Goal: Information Seeking & Learning: Find contact information

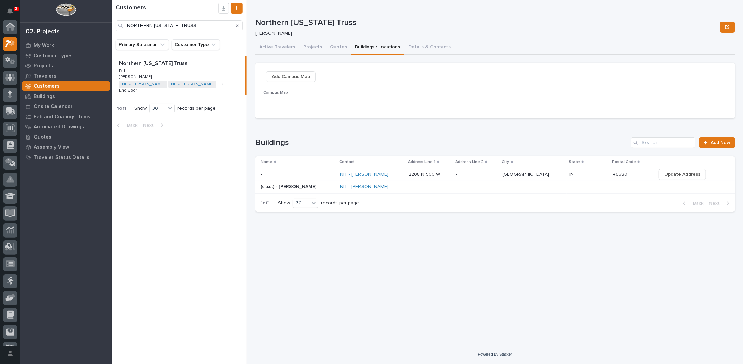
scroll to position [17, 0]
click at [18, 59] on div at bounding box center [10, 183] width 20 height 326
click at [12, 59] on icon at bounding box center [10, 61] width 10 height 8
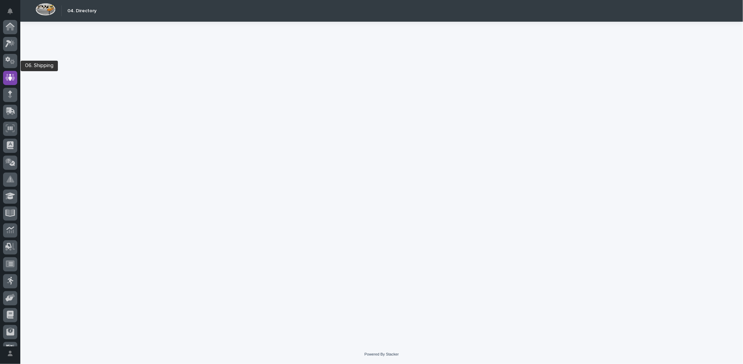
scroll to position [46, 0]
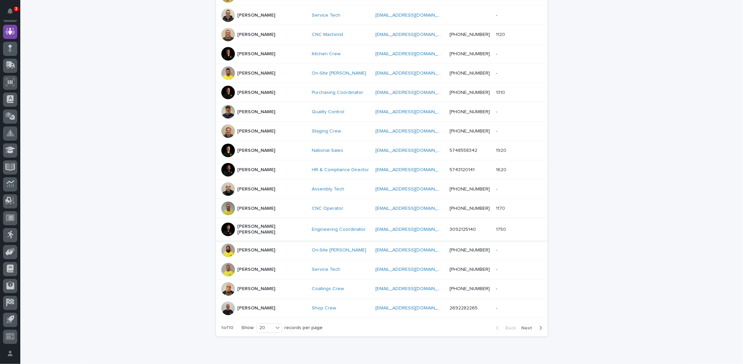
scroll to position [218, 0]
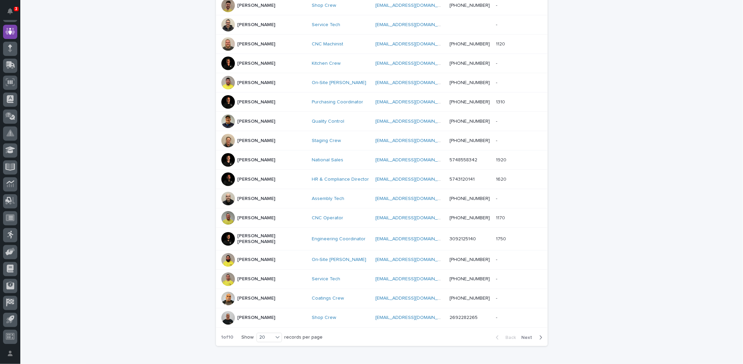
click at [240, 176] on p "[PERSON_NAME]" at bounding box center [257, 179] width 38 height 6
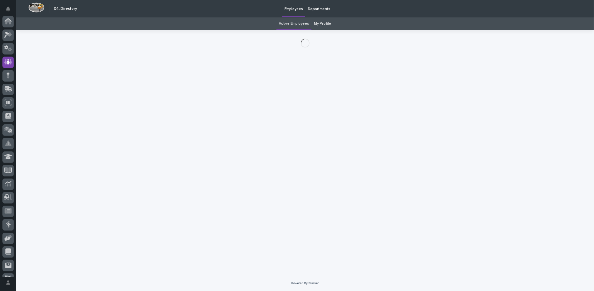
scroll to position [46, 0]
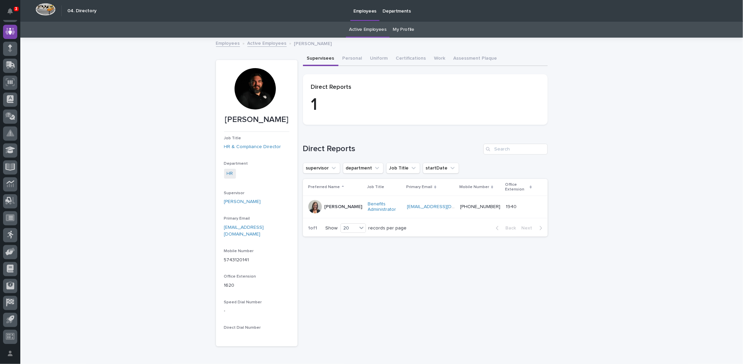
click at [251, 92] on div at bounding box center [255, 88] width 41 height 41
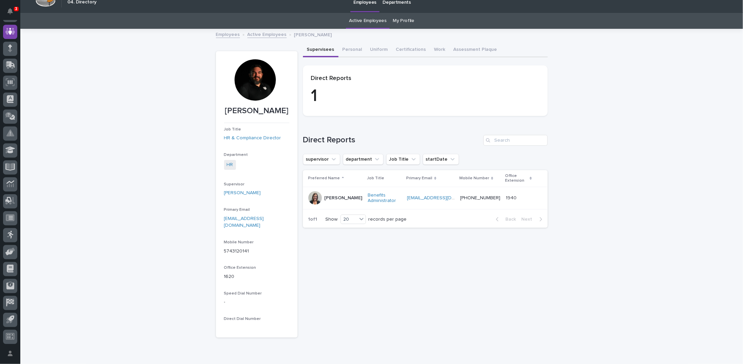
scroll to position [0, 0]
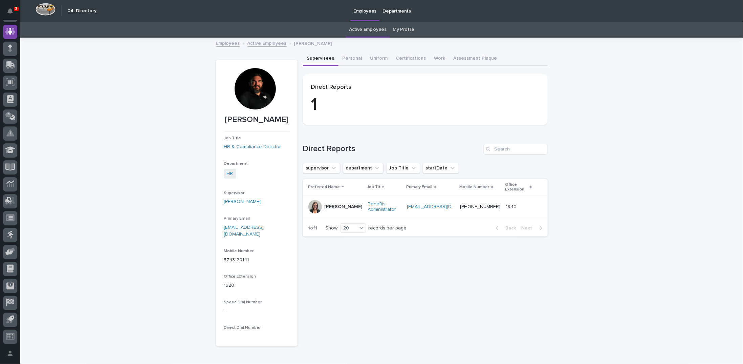
click at [262, 42] on link "Active Employees" at bounding box center [266, 43] width 39 height 8
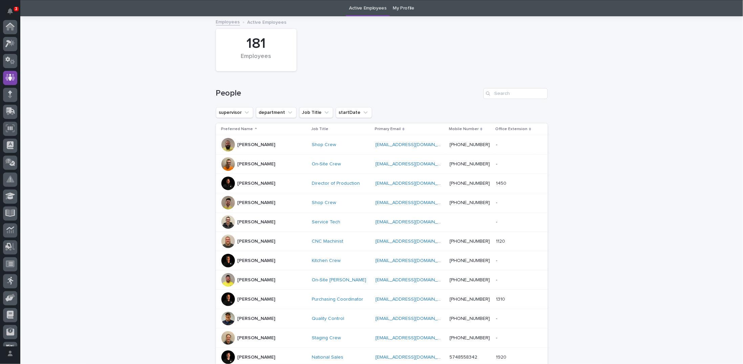
scroll to position [46, 0]
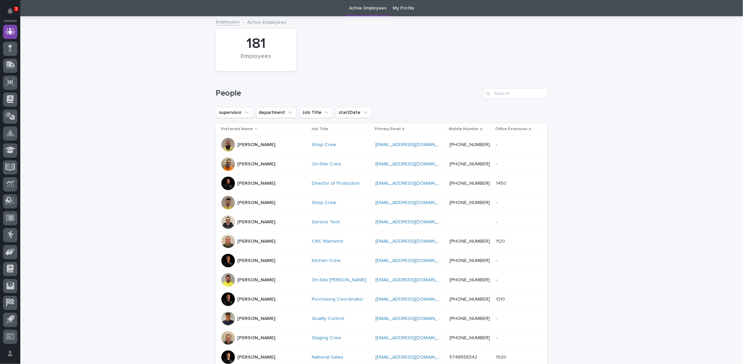
click at [226, 184] on div at bounding box center [228, 183] width 14 height 14
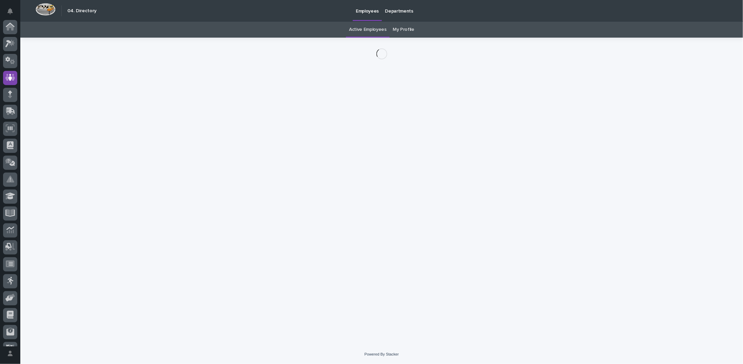
scroll to position [46, 0]
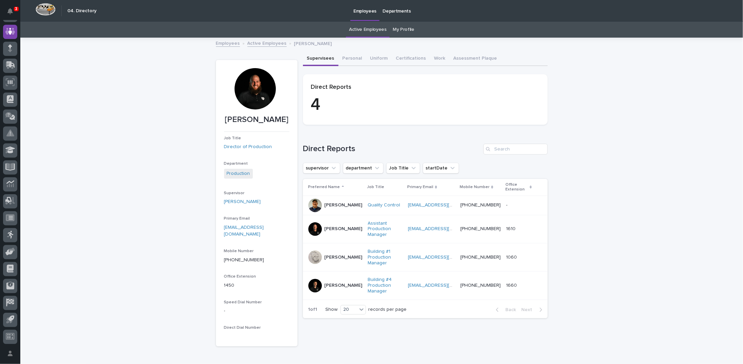
click at [270, 45] on link "Active Employees" at bounding box center [266, 43] width 39 height 8
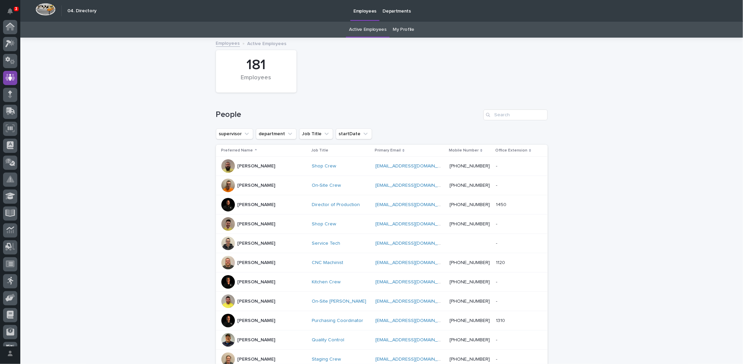
scroll to position [46, 0]
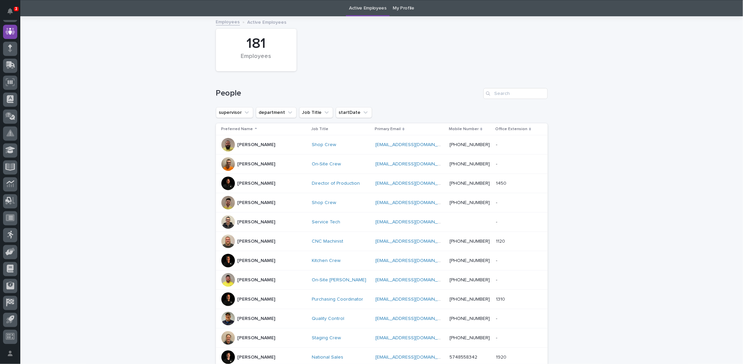
click at [224, 260] on div at bounding box center [228, 261] width 14 height 14
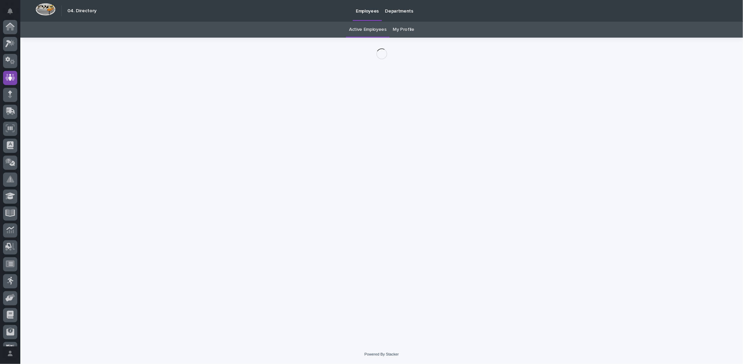
scroll to position [46, 0]
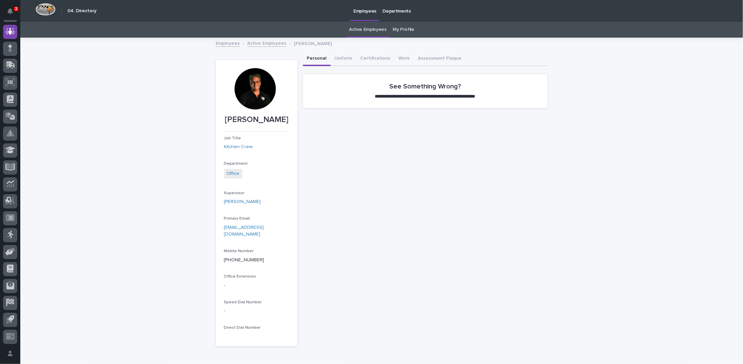
click at [266, 43] on link "Active Employees" at bounding box center [266, 43] width 39 height 8
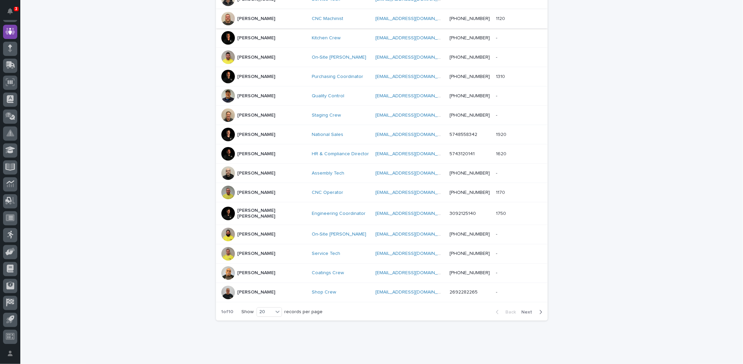
scroll to position [252, 0]
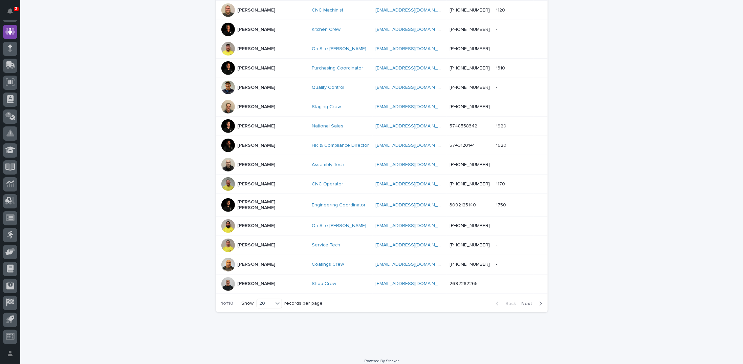
click at [524, 301] on span "Next" at bounding box center [529, 303] width 15 height 5
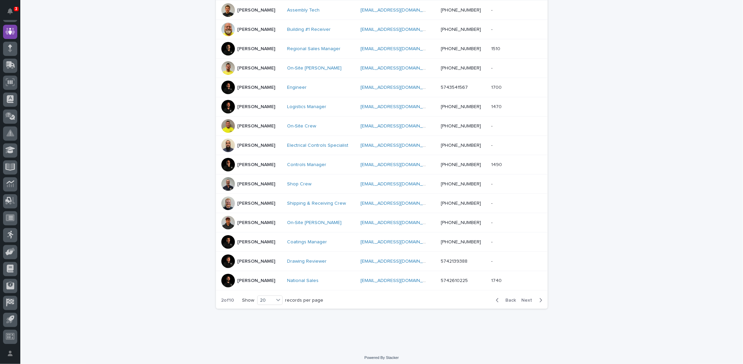
click at [226, 161] on div at bounding box center [228, 165] width 14 height 14
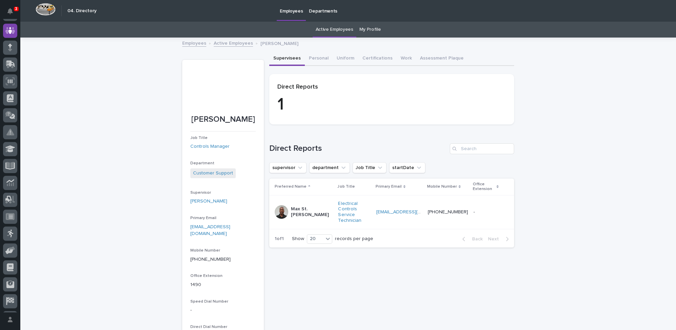
scroll to position [46, 0]
click at [229, 43] on link "Active Employees" at bounding box center [233, 43] width 39 height 8
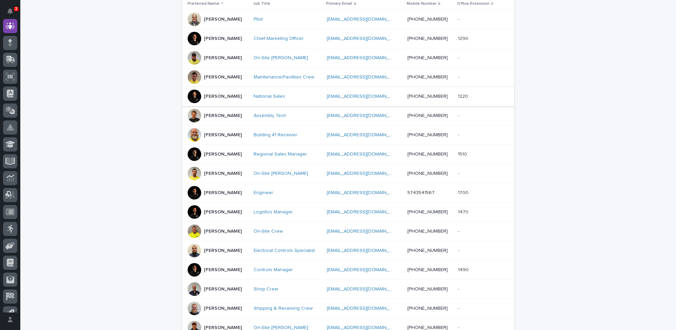
scroll to position [175, 0]
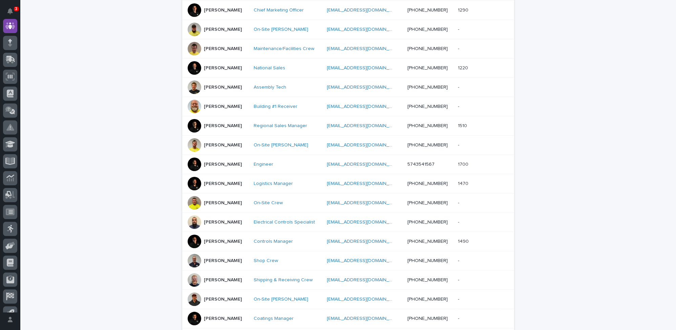
click at [195, 180] on div at bounding box center [195, 184] width 14 height 14
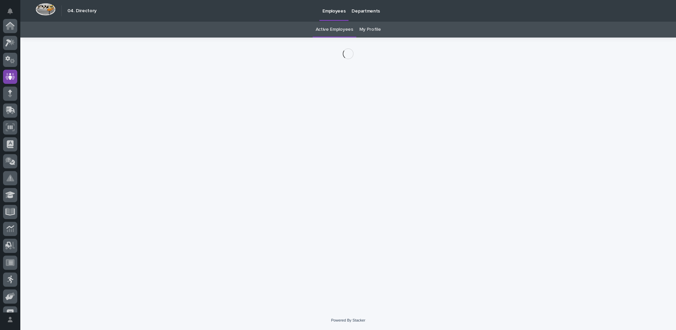
scroll to position [51, 0]
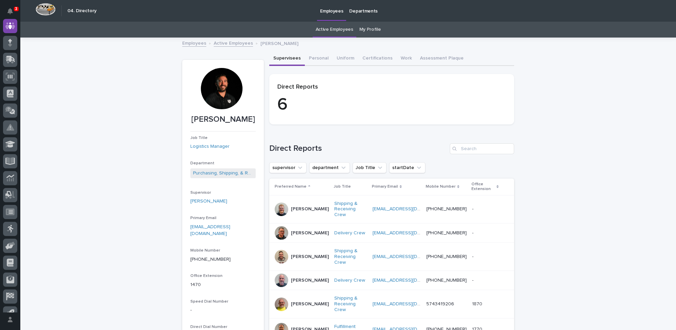
click at [230, 43] on link "Active Employees" at bounding box center [233, 43] width 39 height 8
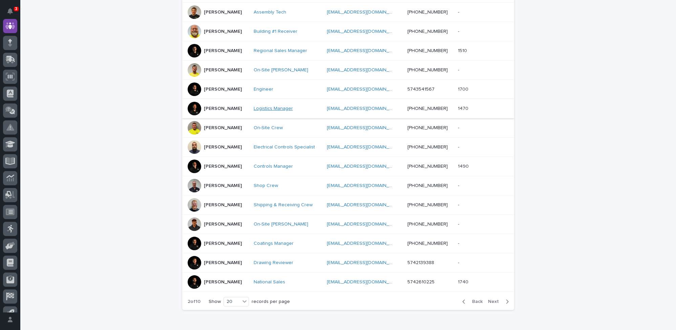
scroll to position [267, 0]
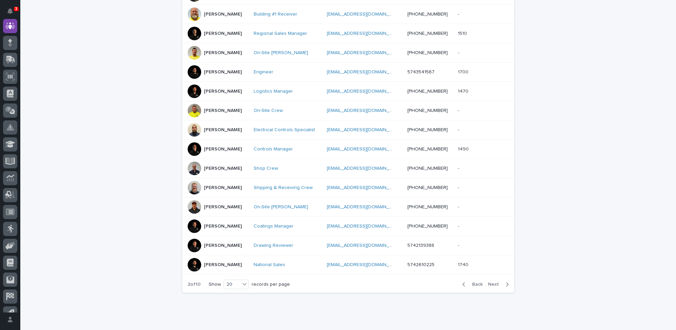
click at [490, 282] on span "Next" at bounding box center [495, 284] width 15 height 5
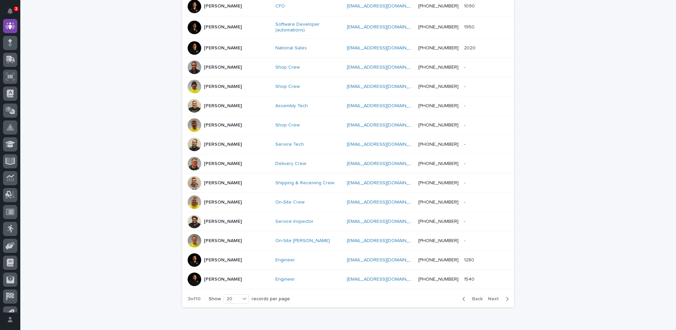
scroll to position [271, 0]
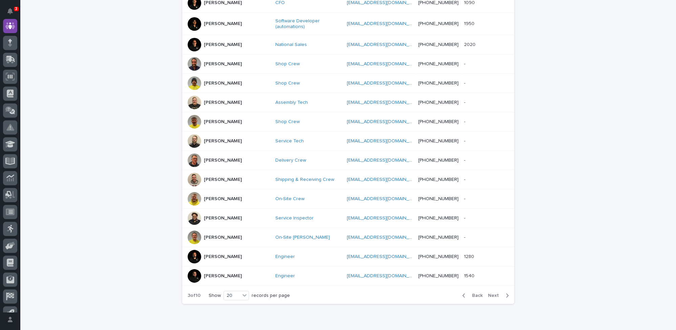
click at [194, 250] on div at bounding box center [195, 257] width 14 height 14
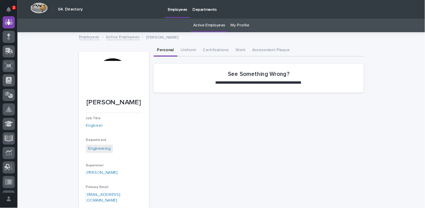
scroll to position [51, 0]
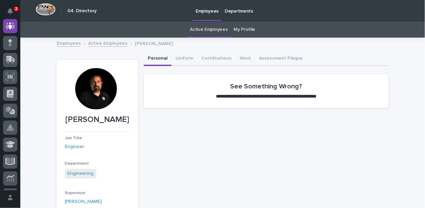
click at [99, 42] on link "Active Employees" at bounding box center [107, 43] width 39 height 8
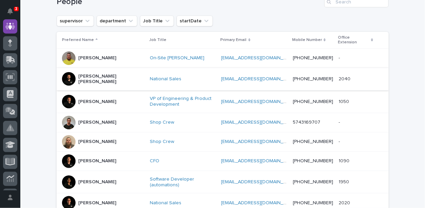
scroll to position [118, 0]
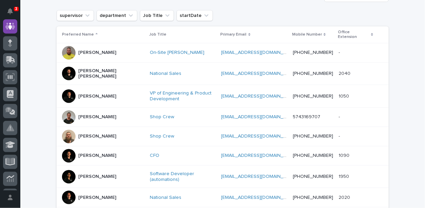
click at [67, 89] on div at bounding box center [69, 96] width 14 height 14
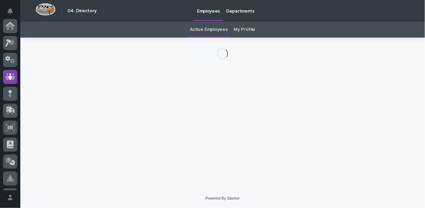
scroll to position [50, 0]
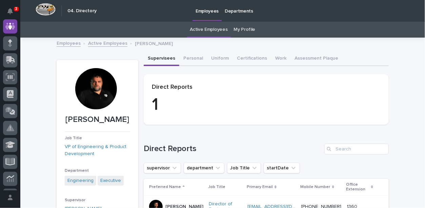
click at [101, 45] on link "Active Employees" at bounding box center [107, 43] width 39 height 8
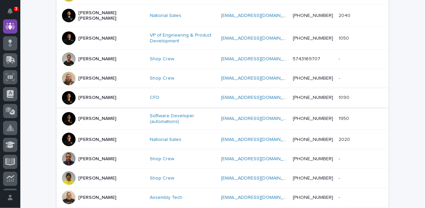
scroll to position [176, 0]
click at [65, 112] on div at bounding box center [69, 119] width 14 height 14
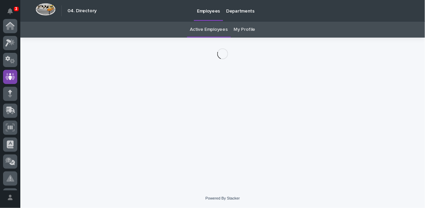
scroll to position [50, 0]
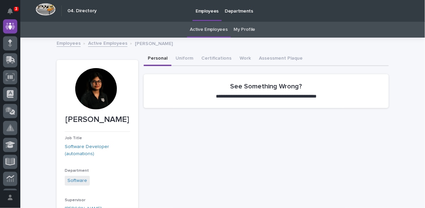
click at [104, 44] on link "Active Employees" at bounding box center [107, 43] width 39 height 8
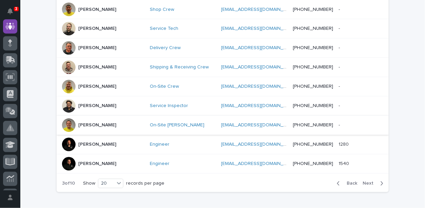
scroll to position [389, 0]
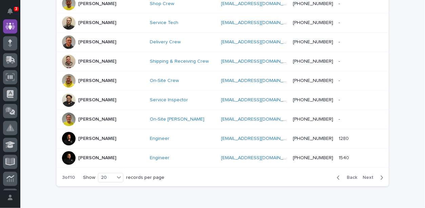
click at [366, 175] on span "Next" at bounding box center [369, 177] width 15 height 5
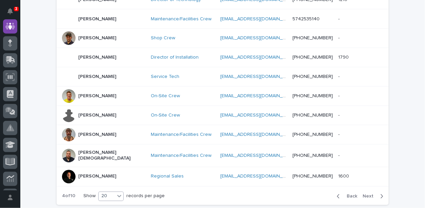
scroll to position [370, 0]
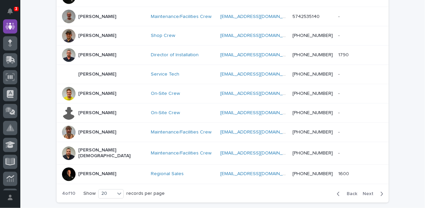
click at [370, 192] on span "Next" at bounding box center [369, 194] width 15 height 5
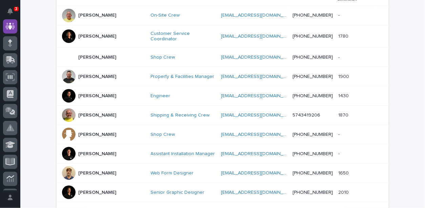
scroll to position [118, 0]
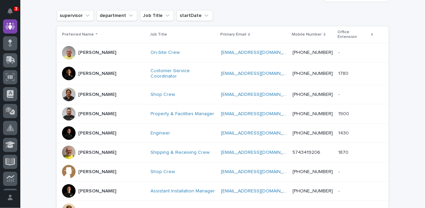
click at [68, 67] on div at bounding box center [69, 74] width 14 height 14
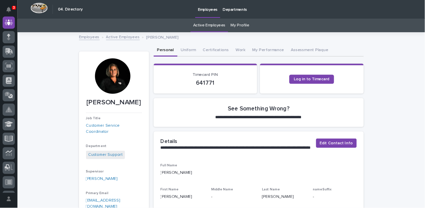
scroll to position [50, 0]
click at [136, 89] on div at bounding box center [131, 88] width 41 height 41
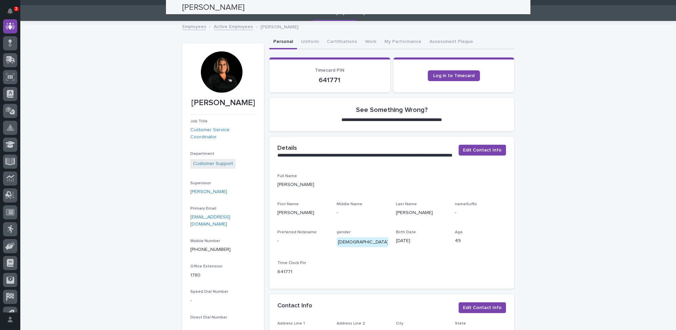
scroll to position [0, 0]
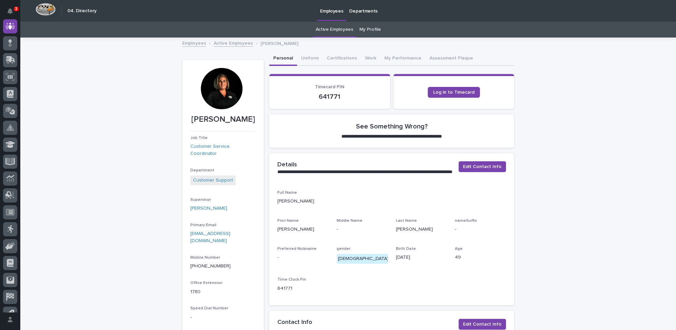
click at [225, 42] on link "Active Employees" at bounding box center [233, 43] width 39 height 8
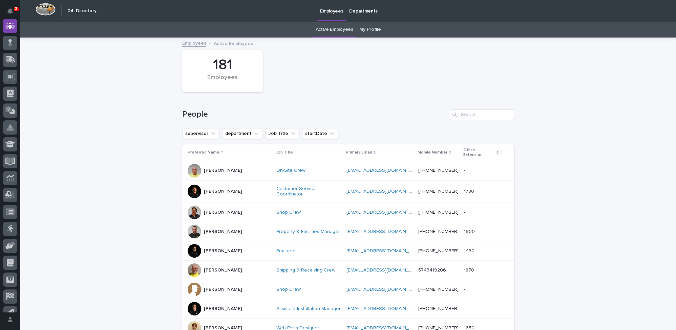
click at [195, 185] on div at bounding box center [195, 192] width 14 height 14
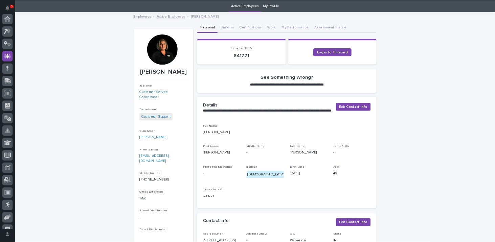
scroll to position [51, 0]
click at [218, 73] on div at bounding box center [221, 67] width 41 height 41
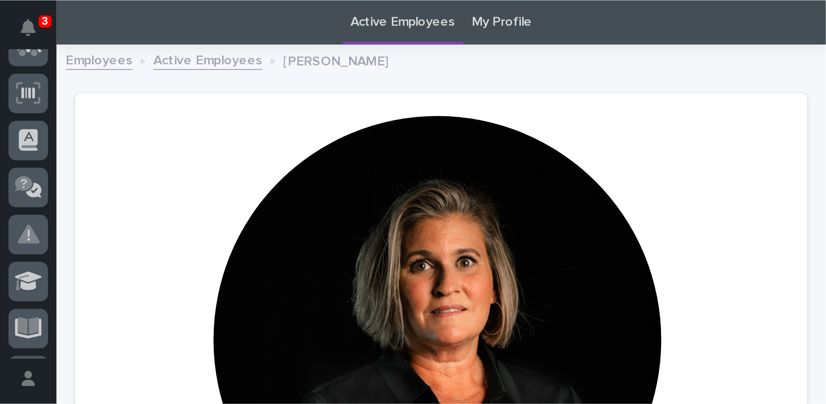
scroll to position [7, 0]
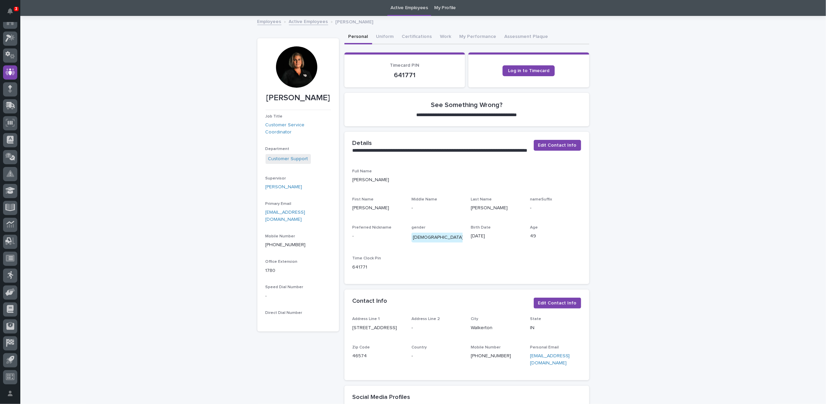
click at [291, 21] on link "Active Employees" at bounding box center [308, 21] width 39 height 8
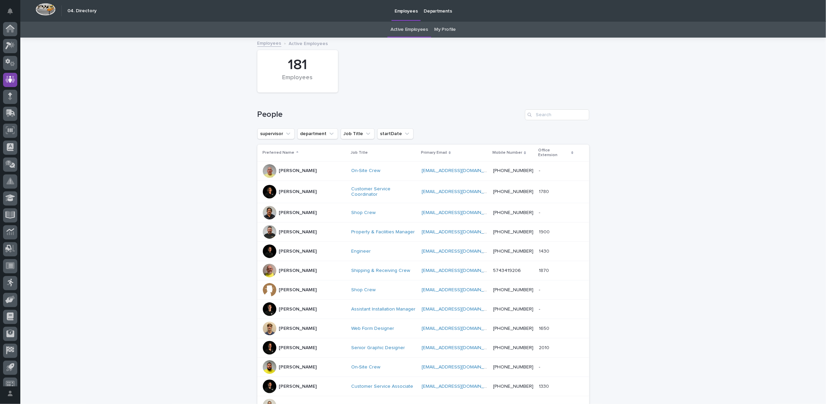
scroll to position [7, 0]
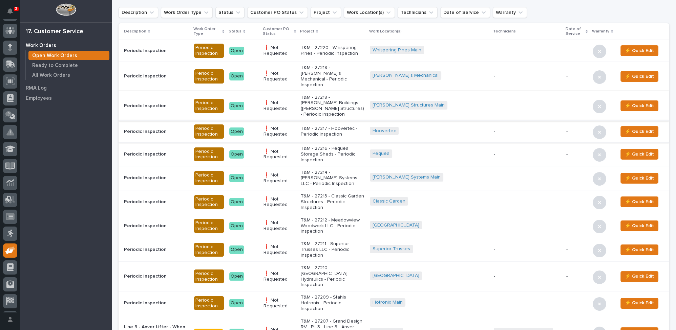
scroll to position [184, 0]
